Goal: Browse casually

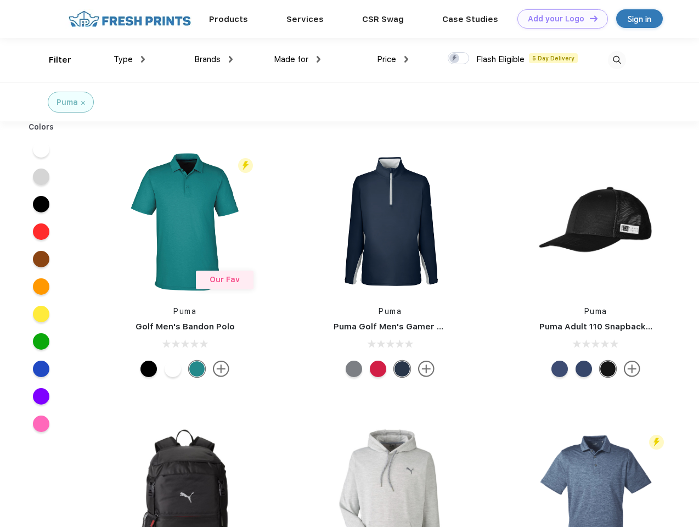
click at [559, 19] on link "Add your Logo Design Tool" at bounding box center [563, 18] width 91 height 19
click at [0, 0] on div "Design Tool" at bounding box center [0, 0] width 0 height 0
click at [589, 18] on link "Add your Logo Design Tool" at bounding box center [563, 18] width 91 height 19
click at [53, 60] on div "Filter" at bounding box center [60, 60] width 23 height 13
click at [130, 59] on span "Type" at bounding box center [123, 59] width 19 height 10
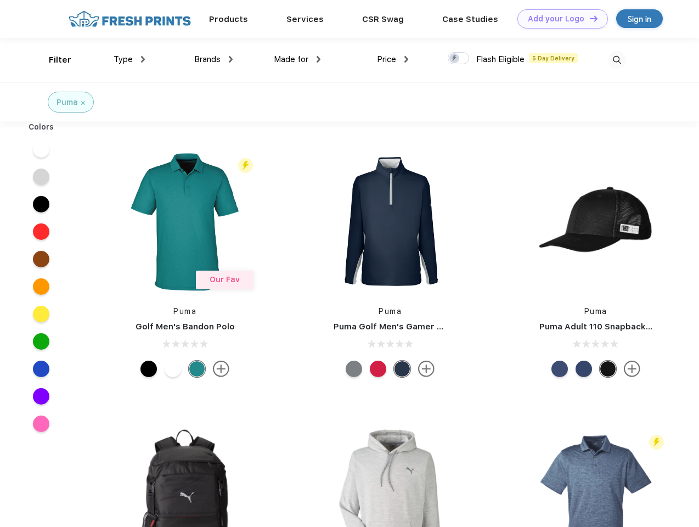
click at [214, 59] on span "Brands" at bounding box center [207, 59] width 26 height 10
click at [298, 59] on span "Made for" at bounding box center [291, 59] width 35 height 10
click at [393, 59] on span "Price" at bounding box center [386, 59] width 19 height 10
click at [459, 59] on div at bounding box center [458, 58] width 21 height 12
click at [455, 59] on input "checkbox" at bounding box center [451, 55] width 7 height 7
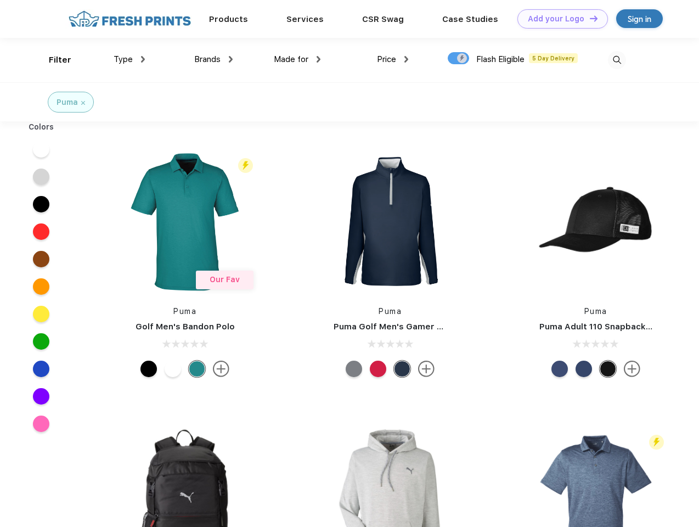
click at [617, 60] on img at bounding box center [617, 60] width 18 height 18
